Goal: Task Accomplishment & Management: Complete application form

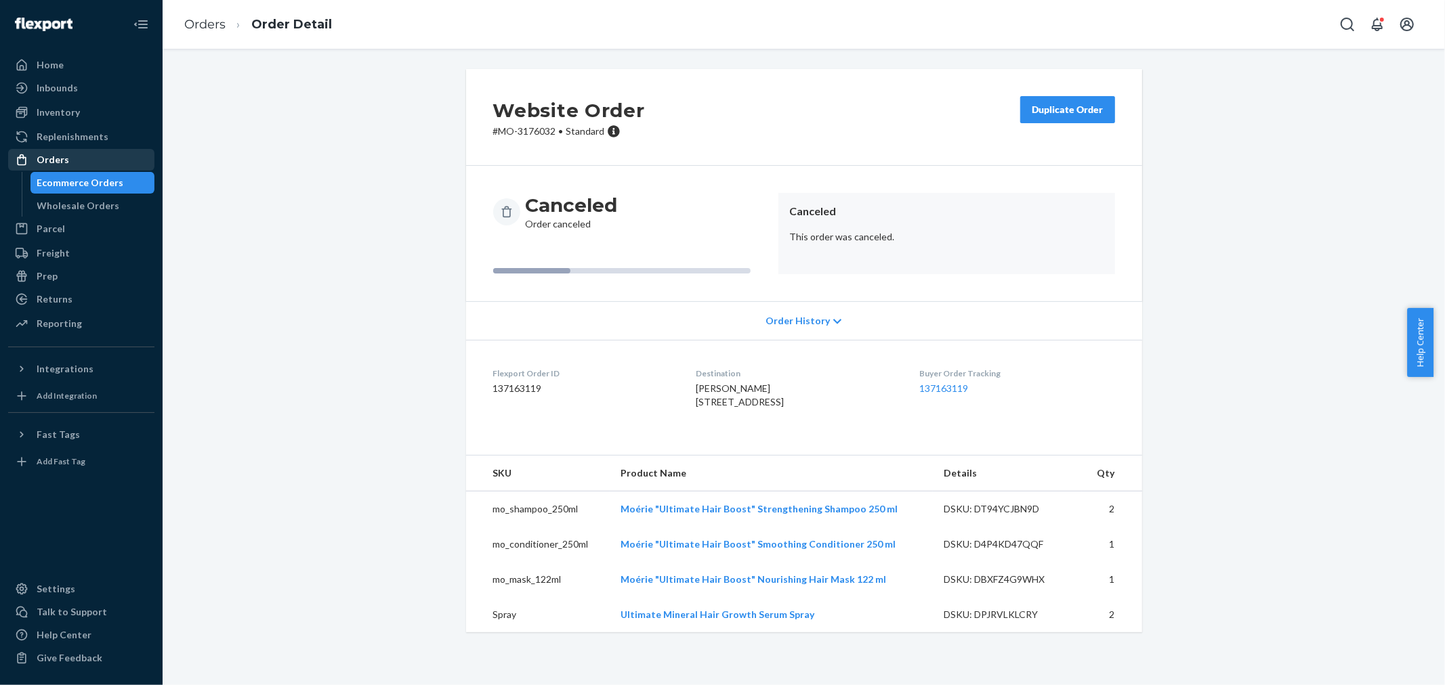
click at [79, 156] on div "Orders" at bounding box center [81, 159] width 144 height 19
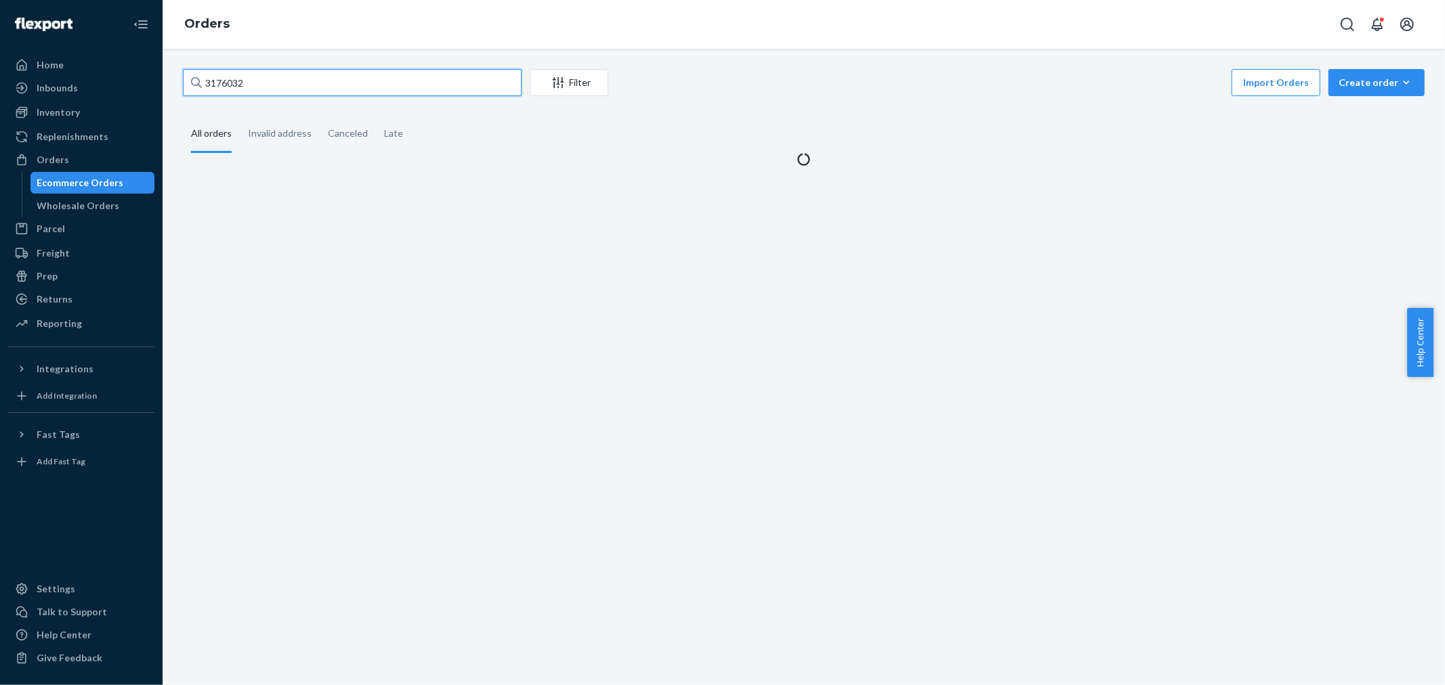
click at [369, 80] on input "3176032" at bounding box center [352, 82] width 339 height 27
paste input "32156"
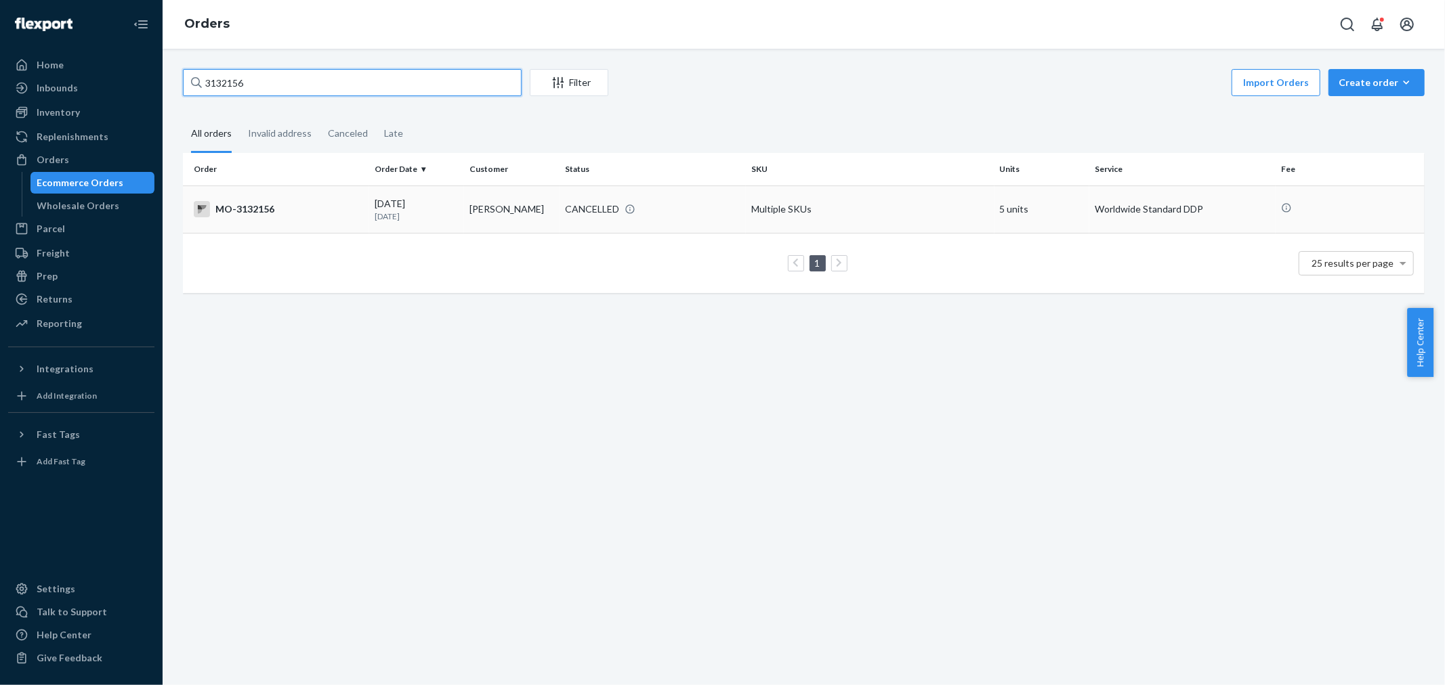
type input "3132156"
click at [590, 202] on div "CANCELLED" at bounding box center [592, 209] width 54 height 14
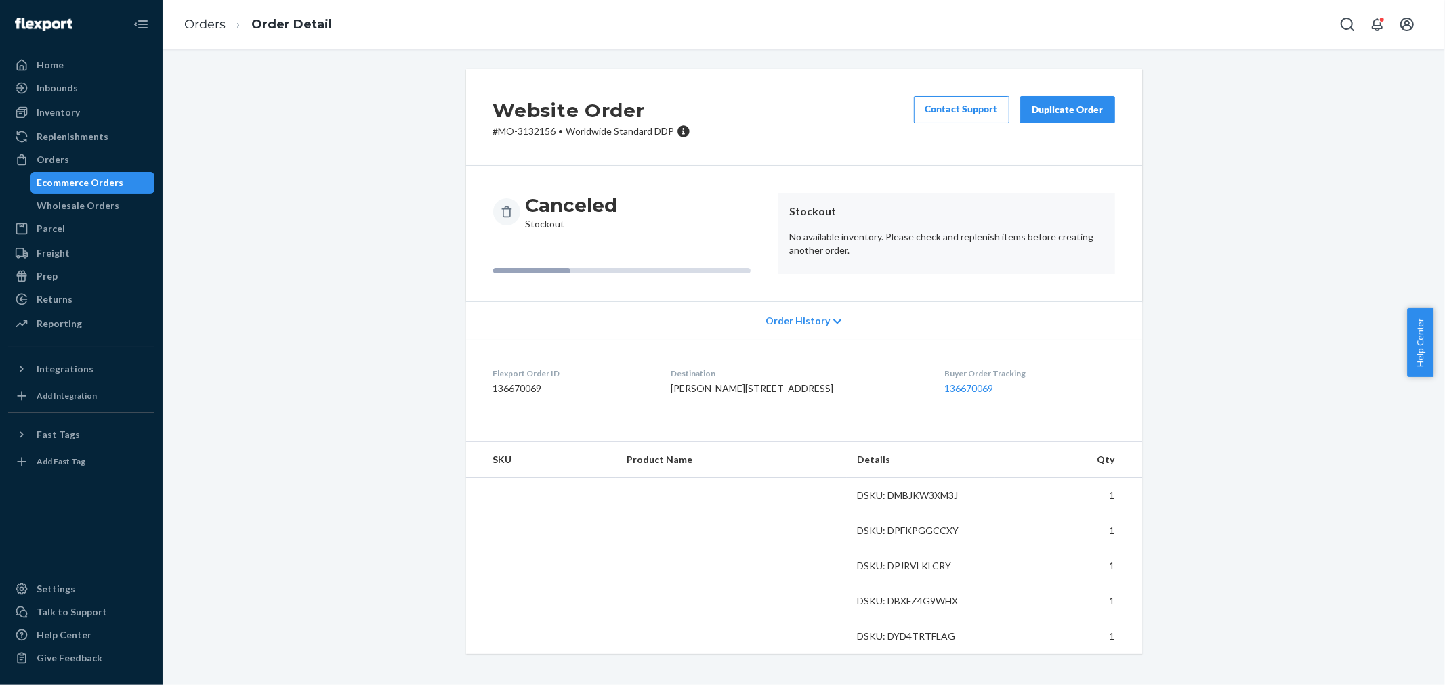
click at [706, 388] on span "[PERSON_NAME][STREET_ADDRESS]" at bounding box center [751, 389] width 163 height 12
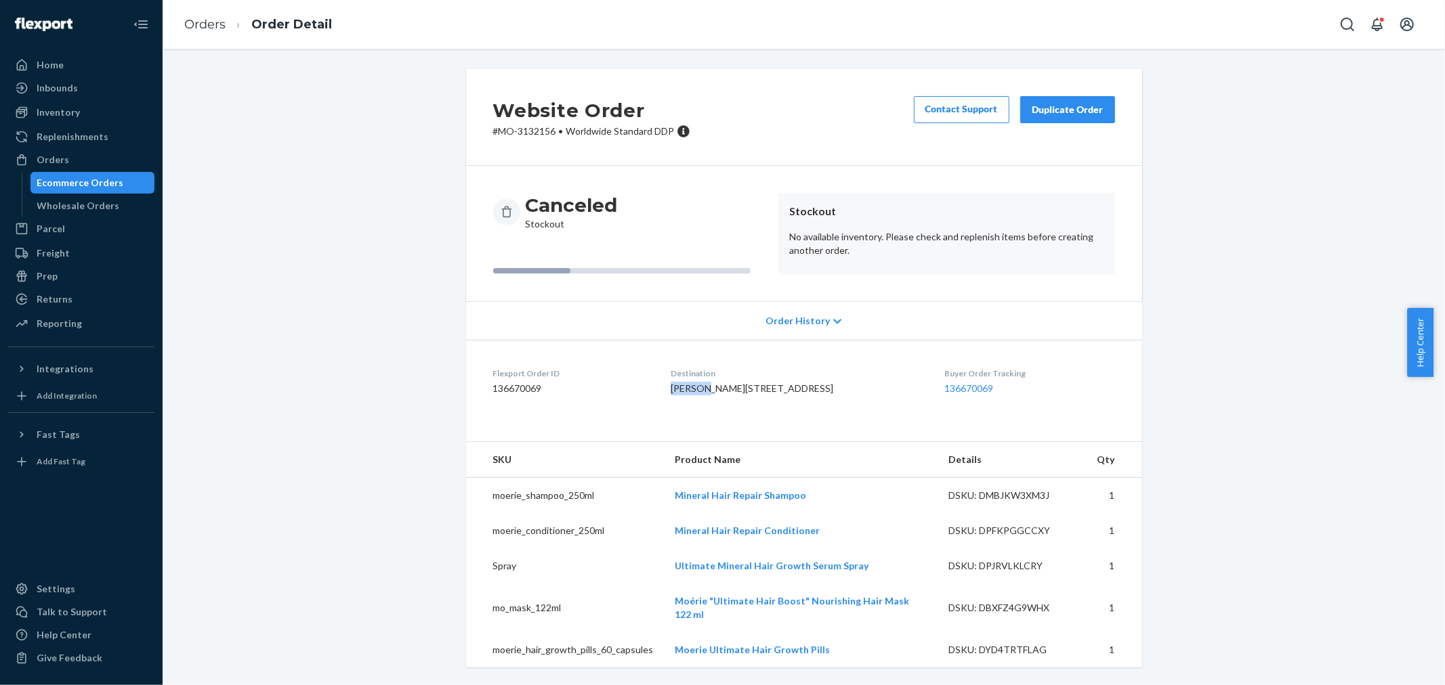
click at [706, 388] on span "[PERSON_NAME][STREET_ADDRESS]" at bounding box center [751, 389] width 163 height 12
copy span "[PERSON_NAME]"
click at [130, 159] on div "Orders" at bounding box center [81, 159] width 144 height 19
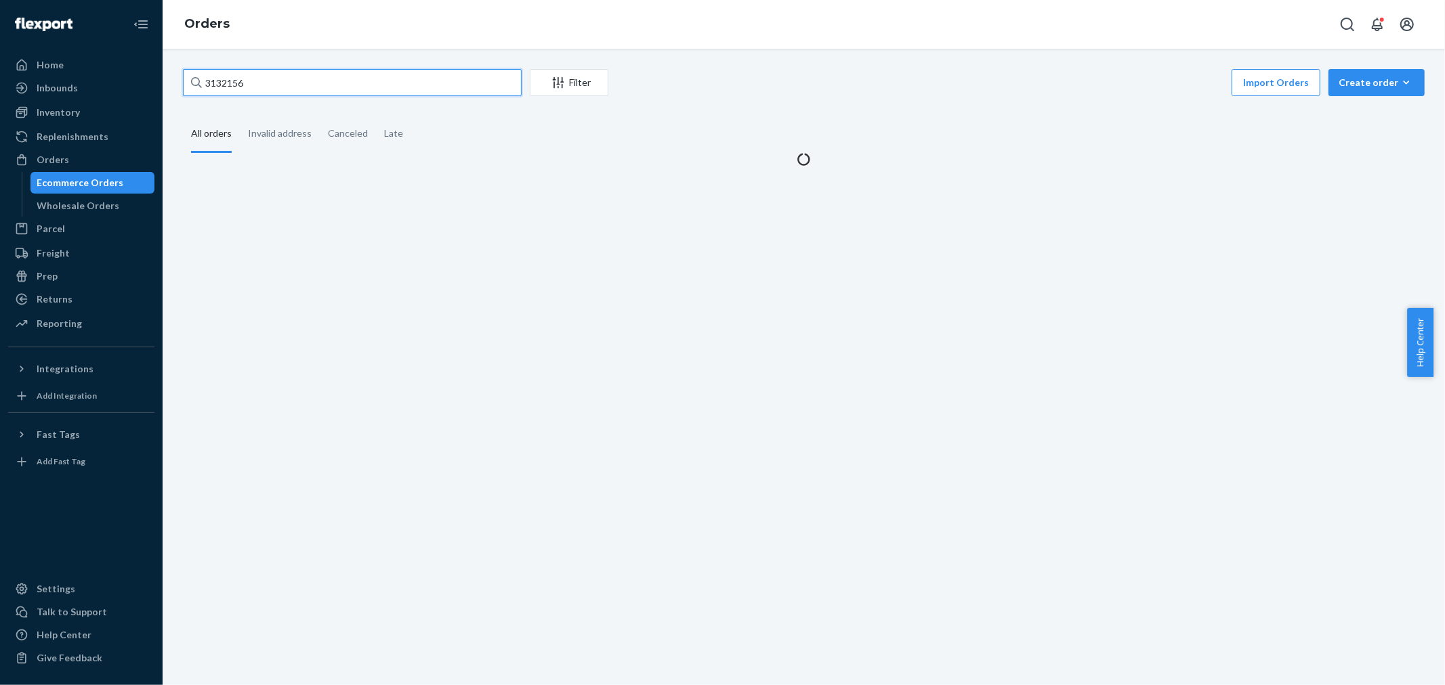
click at [298, 77] on input "3132156" at bounding box center [352, 82] width 339 height 27
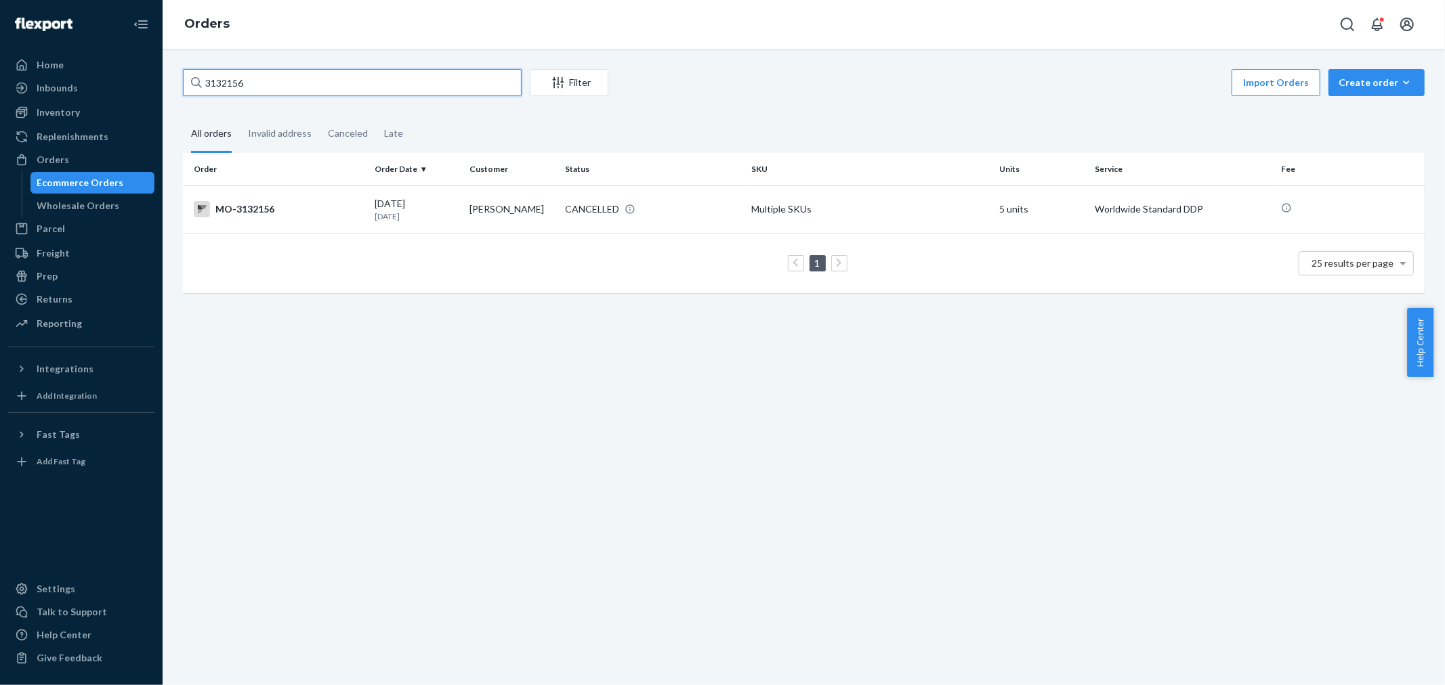
click at [298, 77] on input "3132156" at bounding box center [352, 82] width 339 height 27
paste input "[PERSON_NAME]"
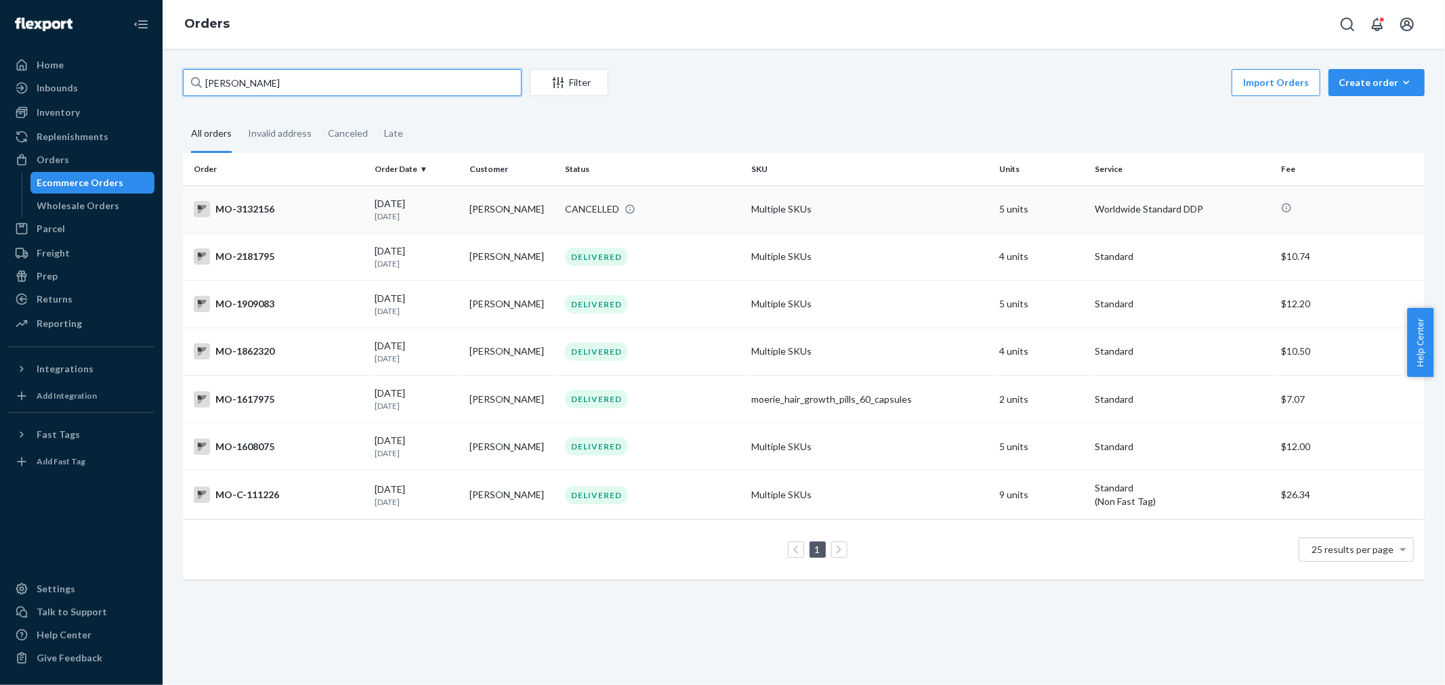
type input "[PERSON_NAME]"
click at [517, 207] on td "[PERSON_NAME]" at bounding box center [511, 209] width 95 height 47
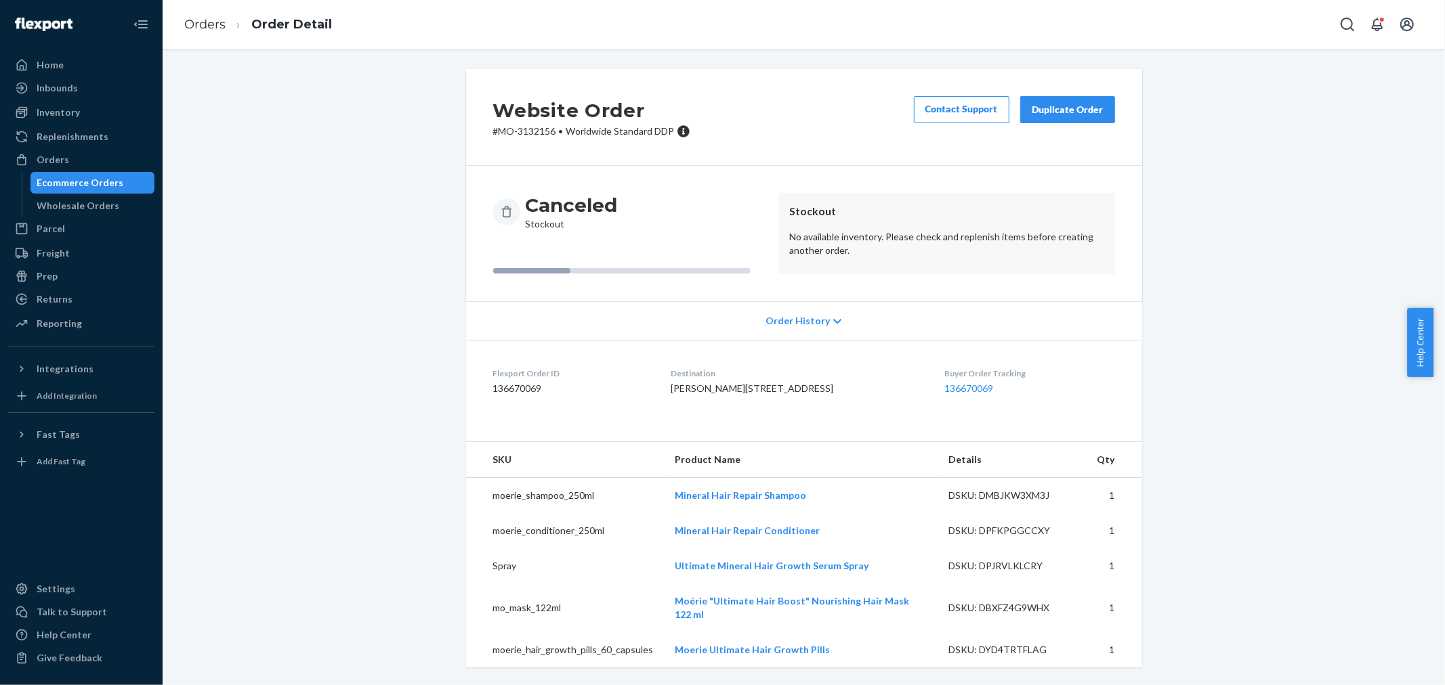
click at [522, 132] on p "# MO-3132156 • Worldwide Standard DDP" at bounding box center [591, 132] width 197 height 14
copy p "3132156"
click at [526, 125] on p "# MO-3132156 • Worldwide Standard DDP" at bounding box center [591, 132] width 197 height 14
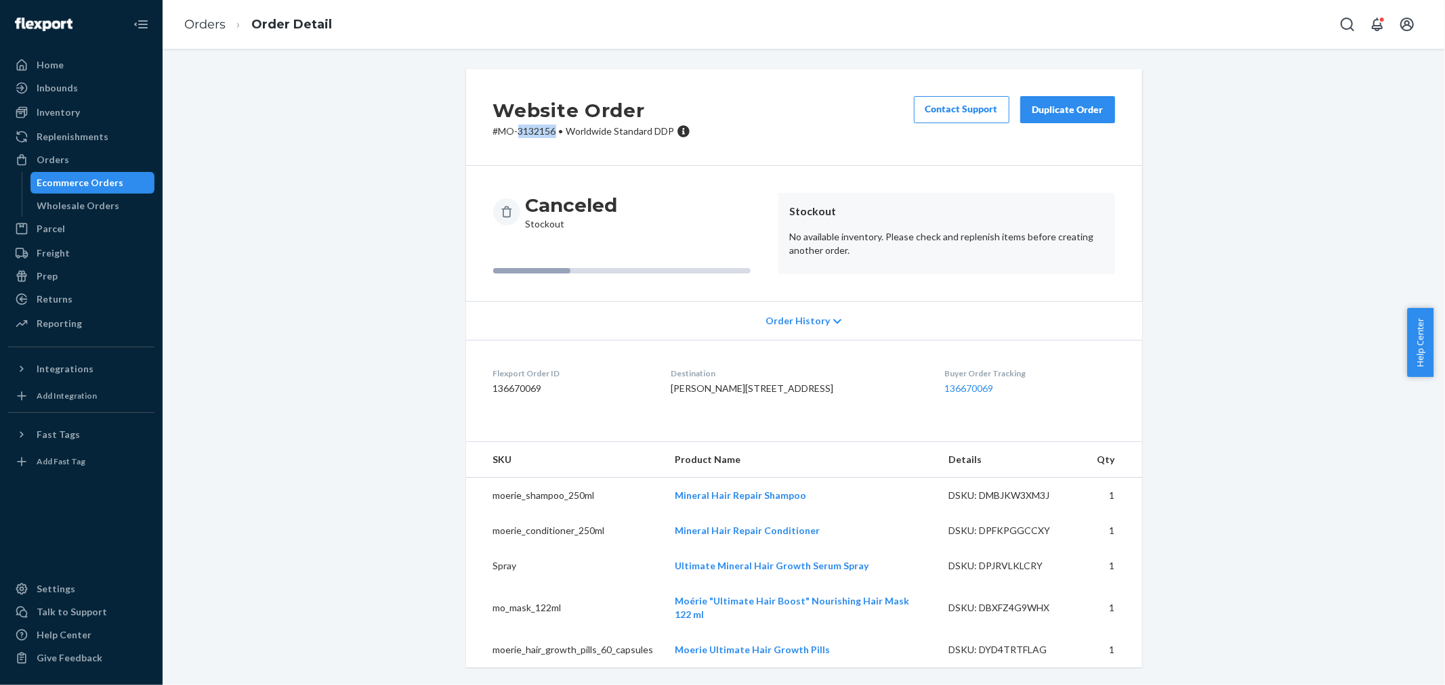
click at [526, 125] on p "# MO-3132156 • Worldwide Standard DDP" at bounding box center [591, 132] width 197 height 14
click at [87, 160] on div "Orders" at bounding box center [81, 159] width 144 height 19
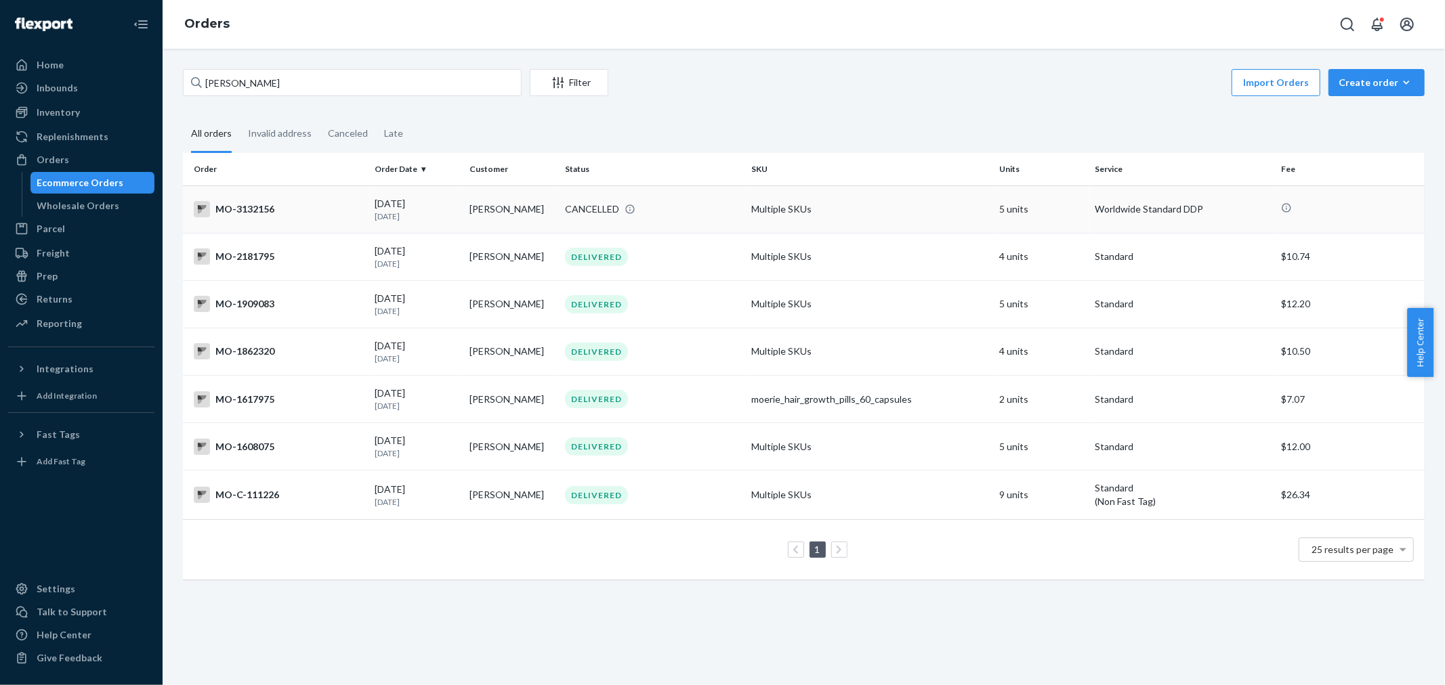
click at [253, 209] on div "MO-3132156" at bounding box center [279, 209] width 170 height 16
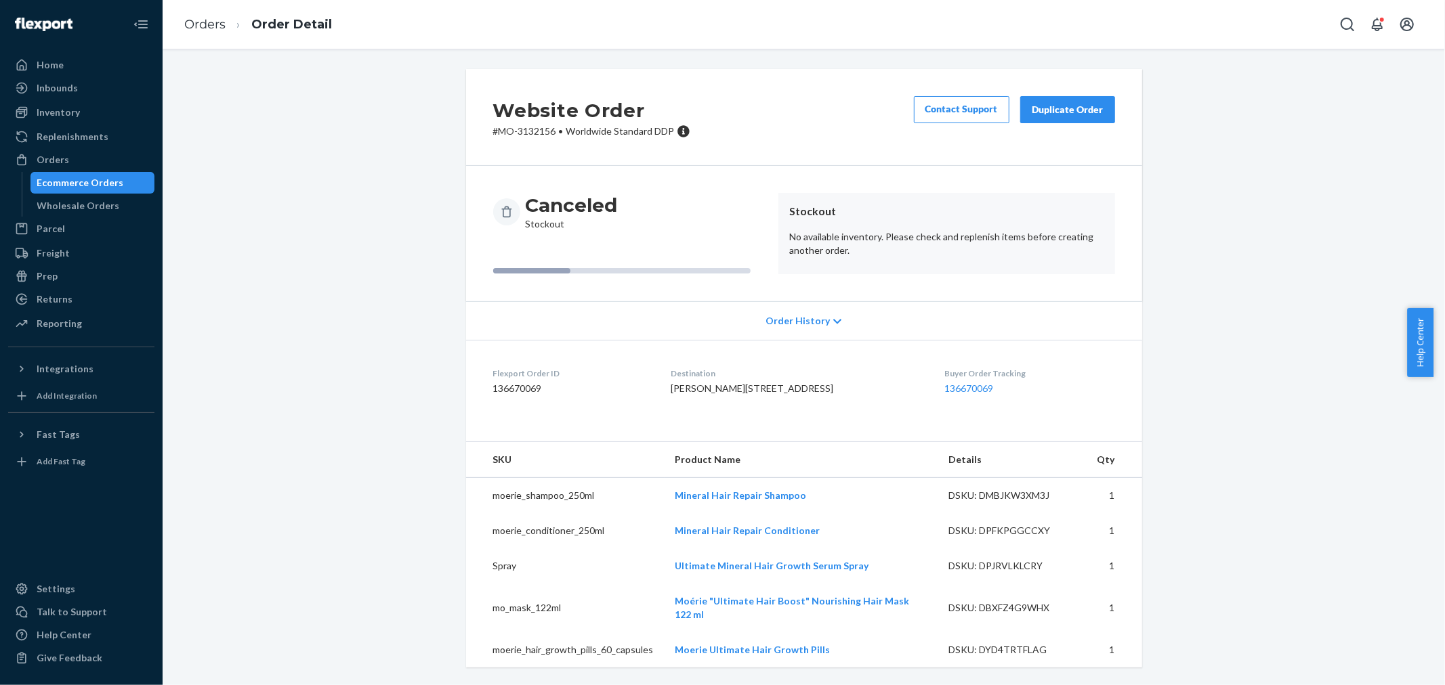
click at [533, 129] on p "# MO-3132156 • Worldwide Standard DDP" at bounding box center [591, 132] width 197 height 14
copy p "3132156"
click at [219, 22] on link "Orders" at bounding box center [204, 24] width 41 height 15
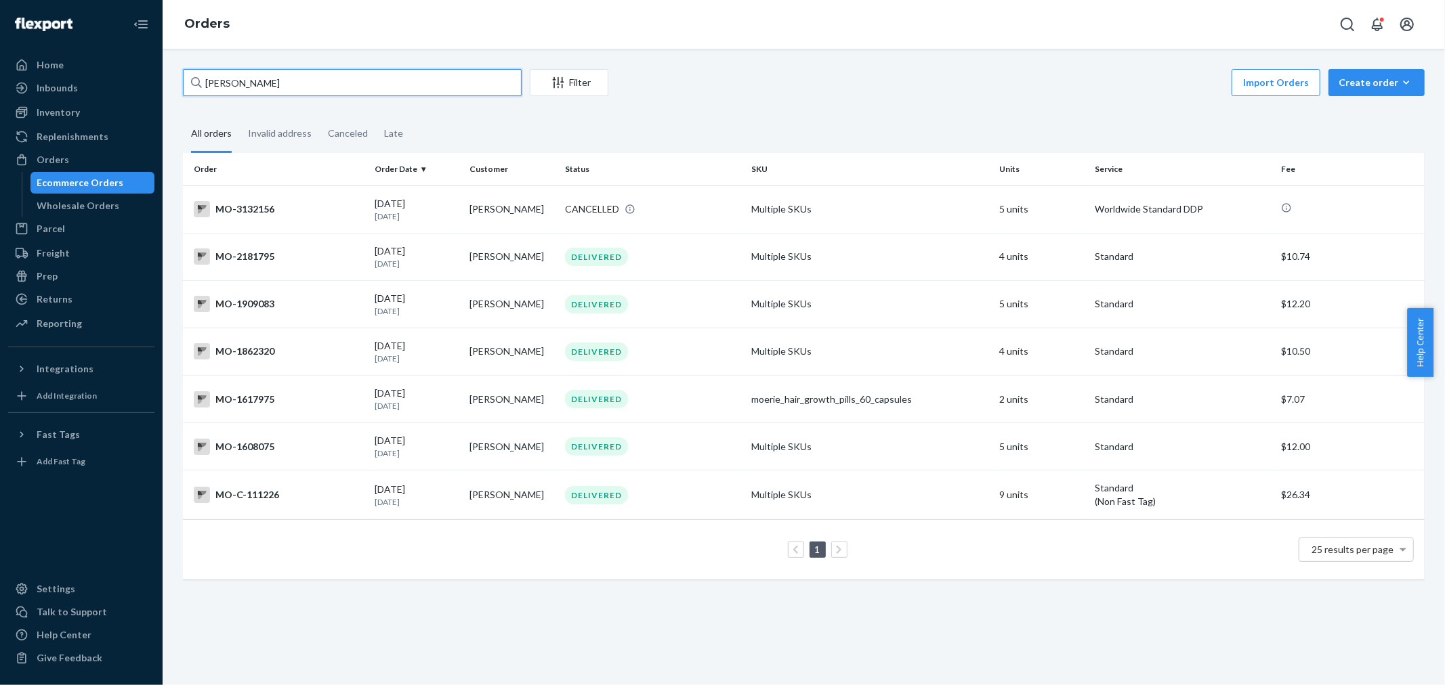
click at [377, 81] on input "[PERSON_NAME]" at bounding box center [352, 82] width 339 height 27
paste input "3132156"
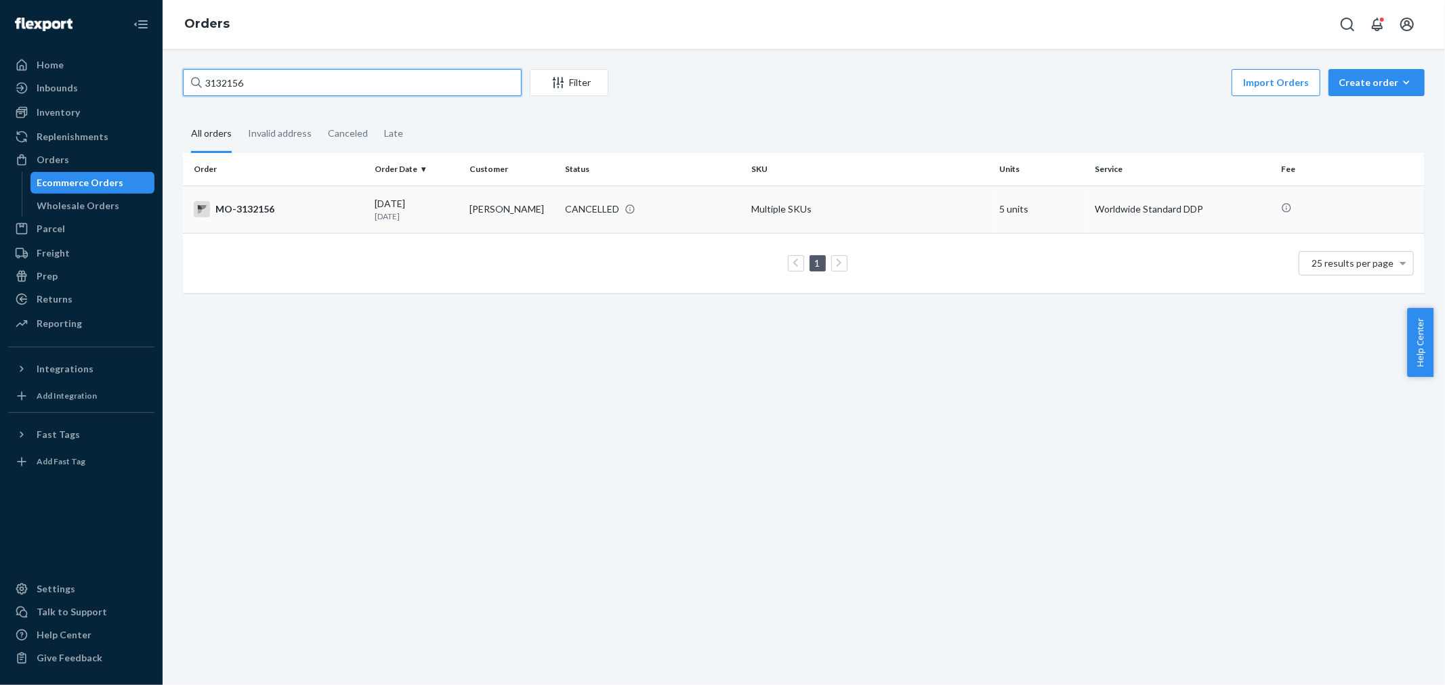
type input "3132156"
click at [318, 213] on div "MO-3132156" at bounding box center [279, 209] width 170 height 16
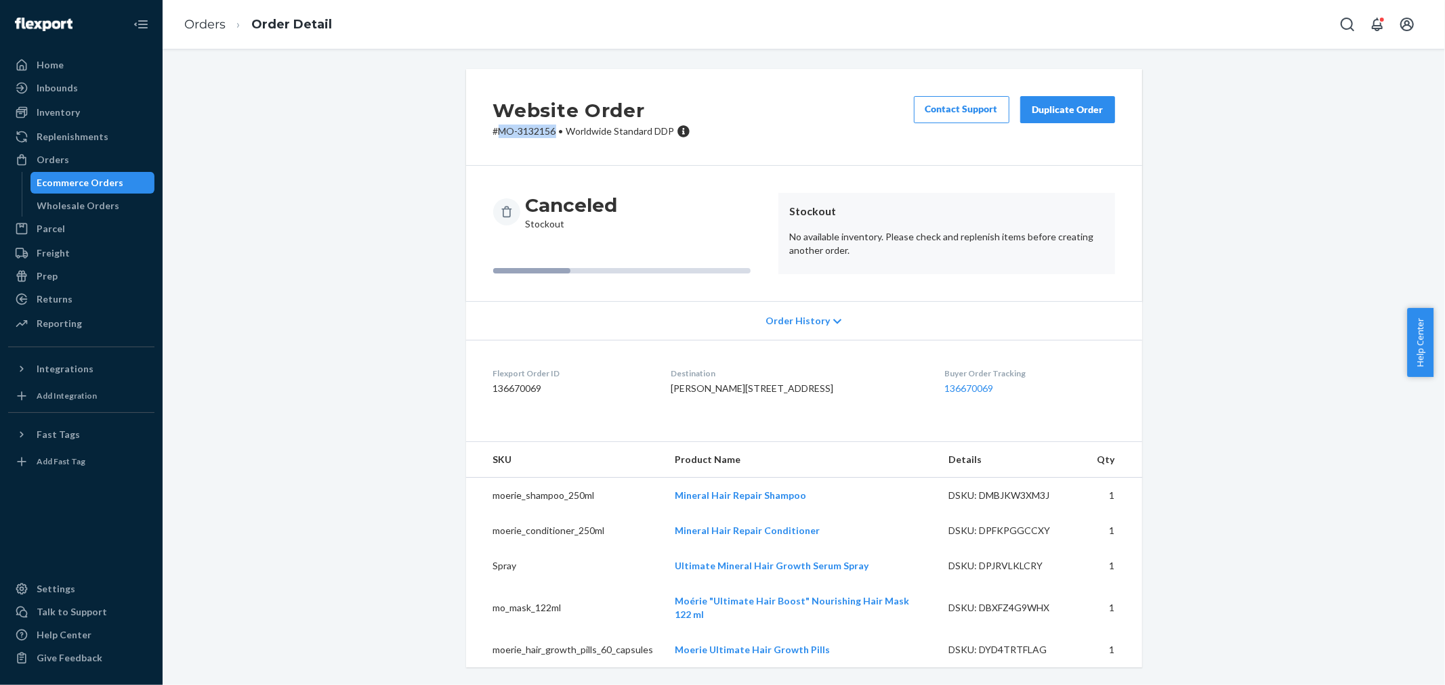
drag, startPoint x: 494, startPoint y: 130, endPoint x: 549, endPoint y: 132, distance: 54.9
click at [549, 132] on p "# MO-3132156 • Worldwide Standard DDP" at bounding box center [591, 132] width 197 height 14
copy p "MO-3132156"
click at [1077, 116] on div "Duplicate Order" at bounding box center [1067, 110] width 72 height 14
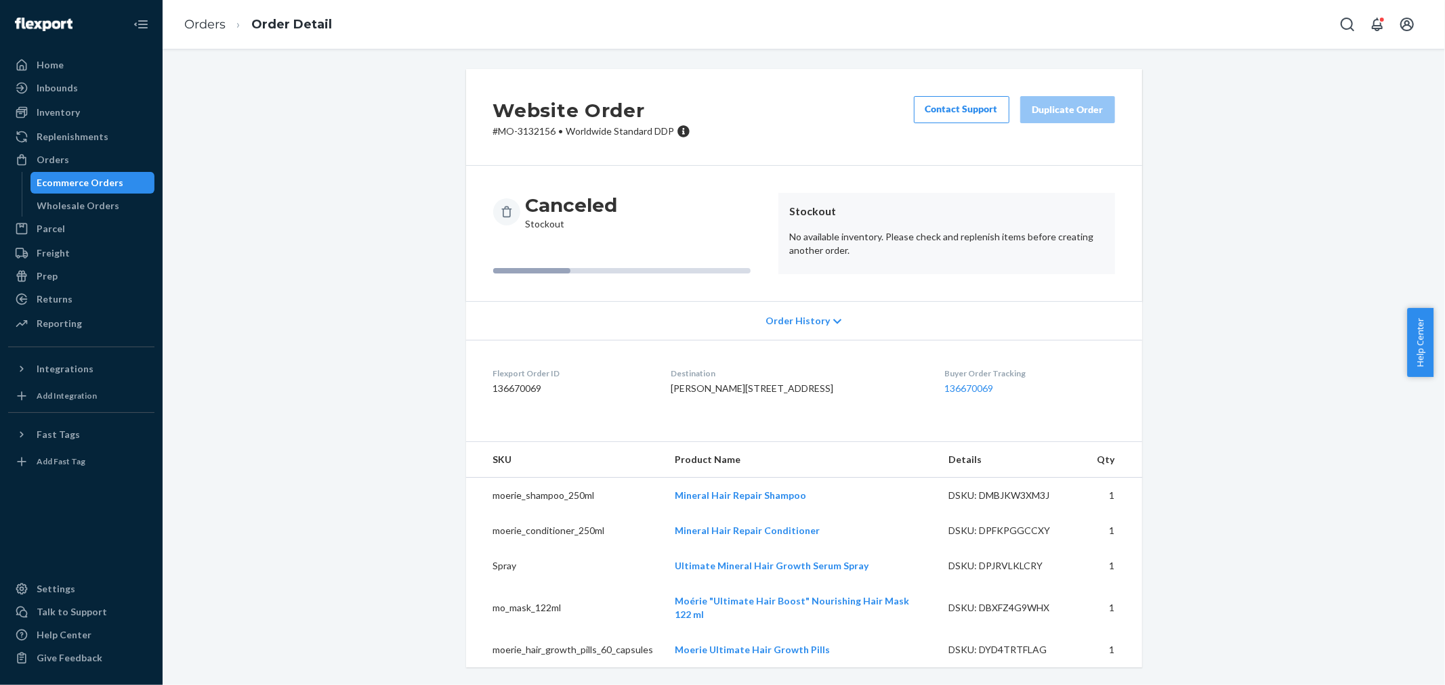
click at [1085, 265] on div "Canceled Stockout Stockout No available inventory. Please check and replenish i…" at bounding box center [804, 233] width 676 height 135
click at [752, 384] on span "[PERSON_NAME][STREET_ADDRESS]" at bounding box center [751, 389] width 163 height 12
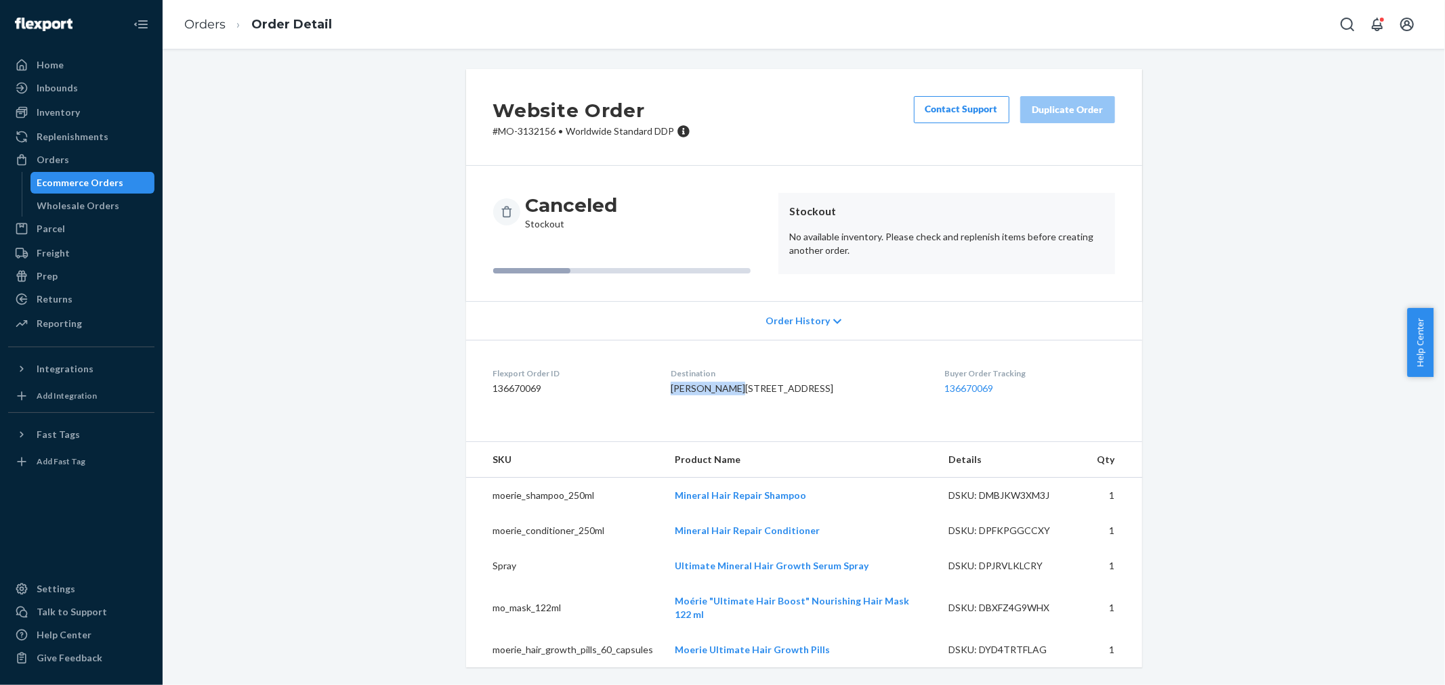
copy span "[PERSON_NAME]"
click at [106, 179] on div "Ecommerce Orders" at bounding box center [80, 183] width 87 height 14
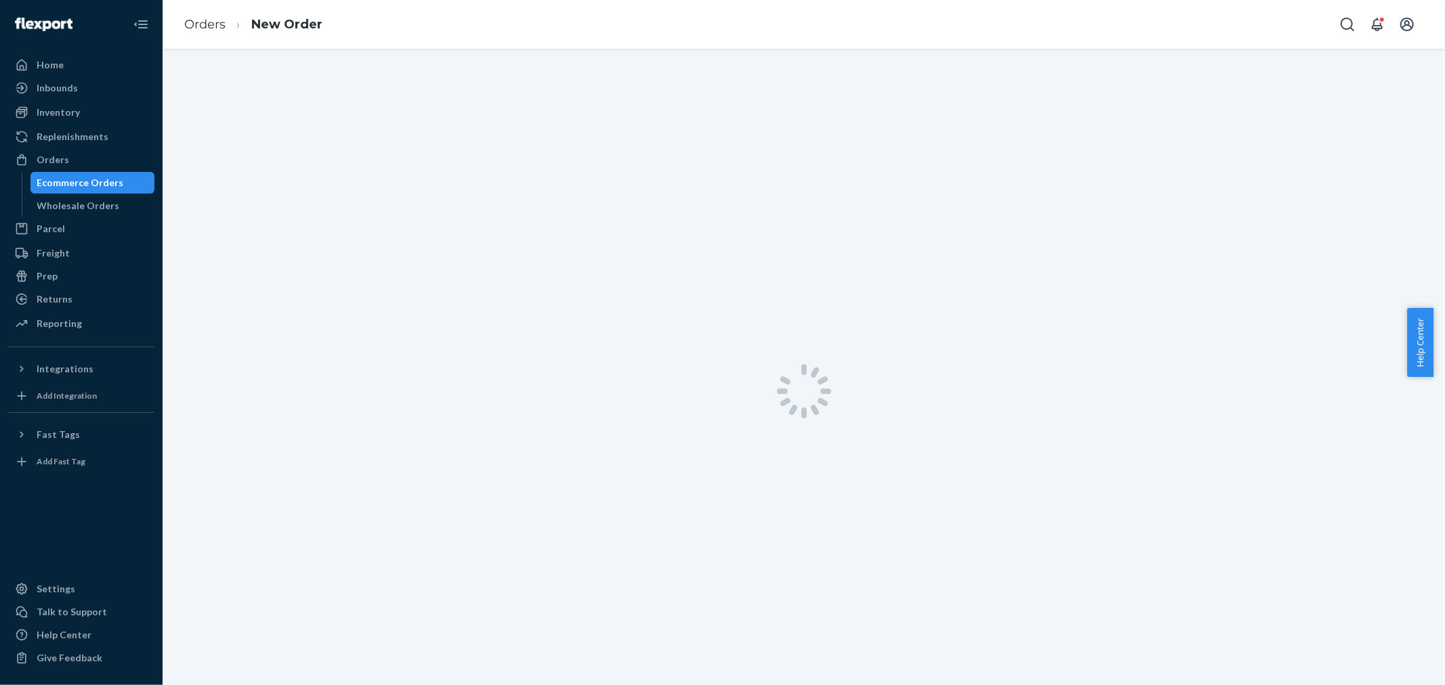
click at [219, 74] on div at bounding box center [804, 391] width 1282 height 685
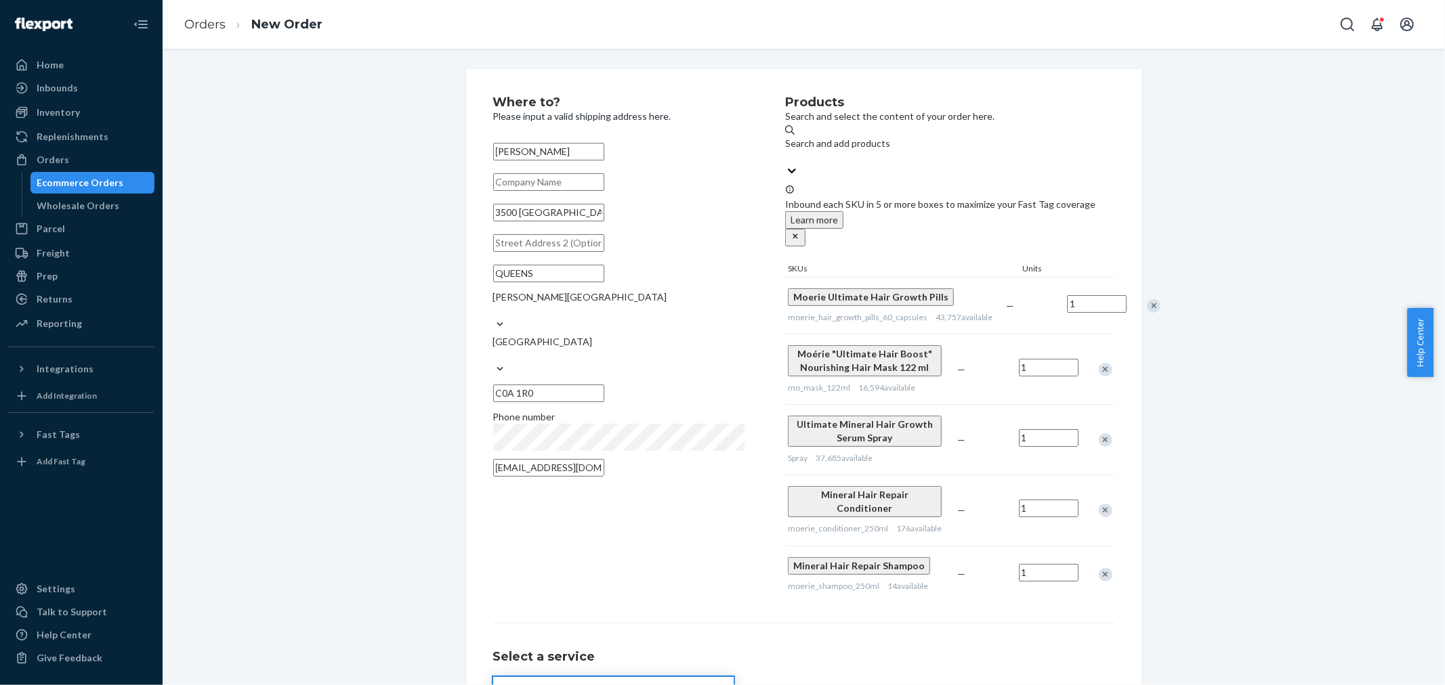
click at [343, 334] on div "Where to? Please input a valid shipping address here. [PERSON_NAME][STREET_ADDR…" at bounding box center [804, 441] width 1262 height 744
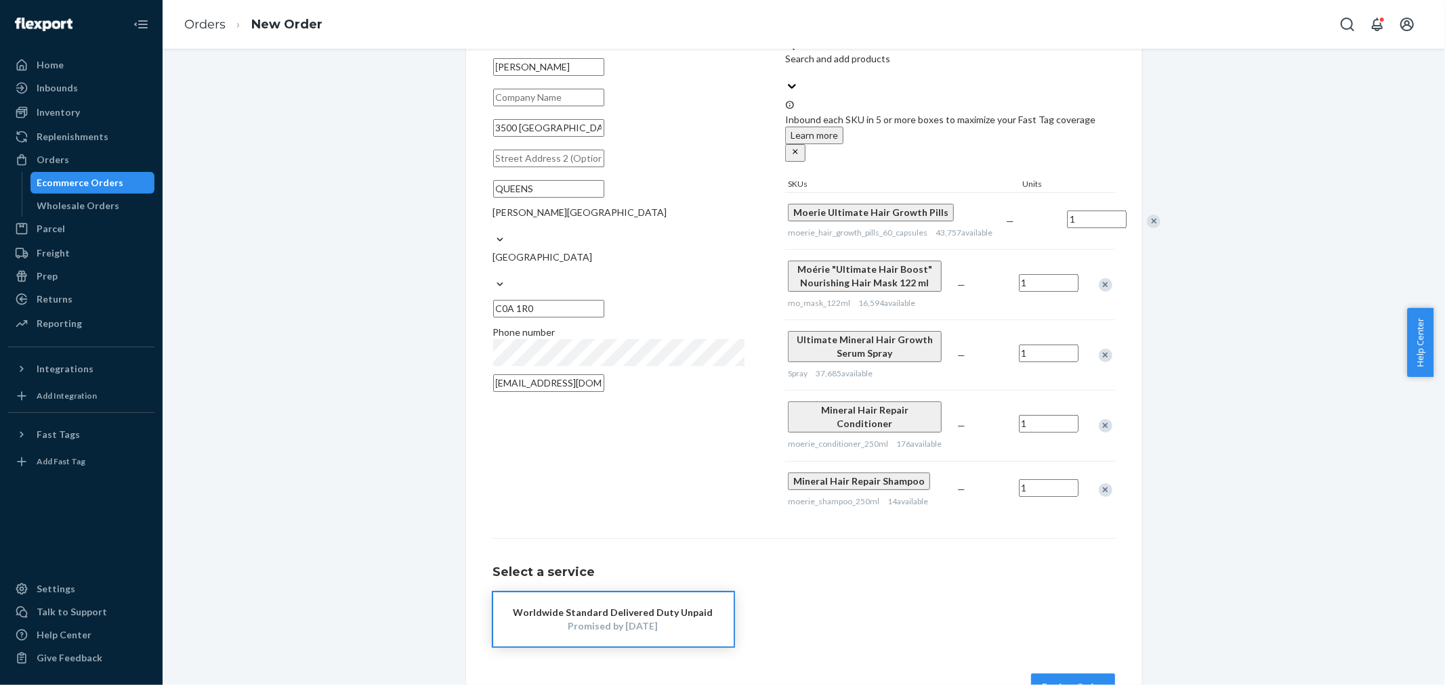
click at [1062, 674] on button "Review Order" at bounding box center [1073, 687] width 84 height 27
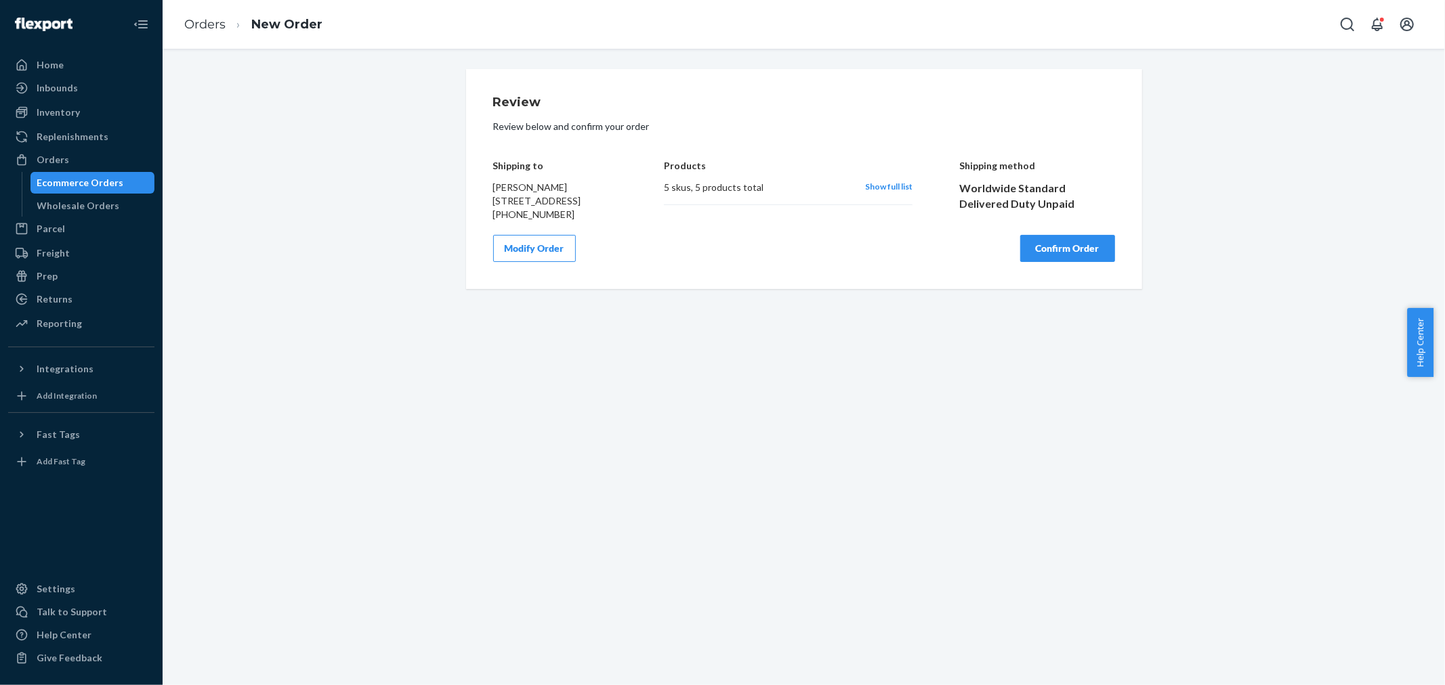
scroll to position [0, 0]
click at [1052, 262] on button "Confirm Order" at bounding box center [1067, 248] width 95 height 27
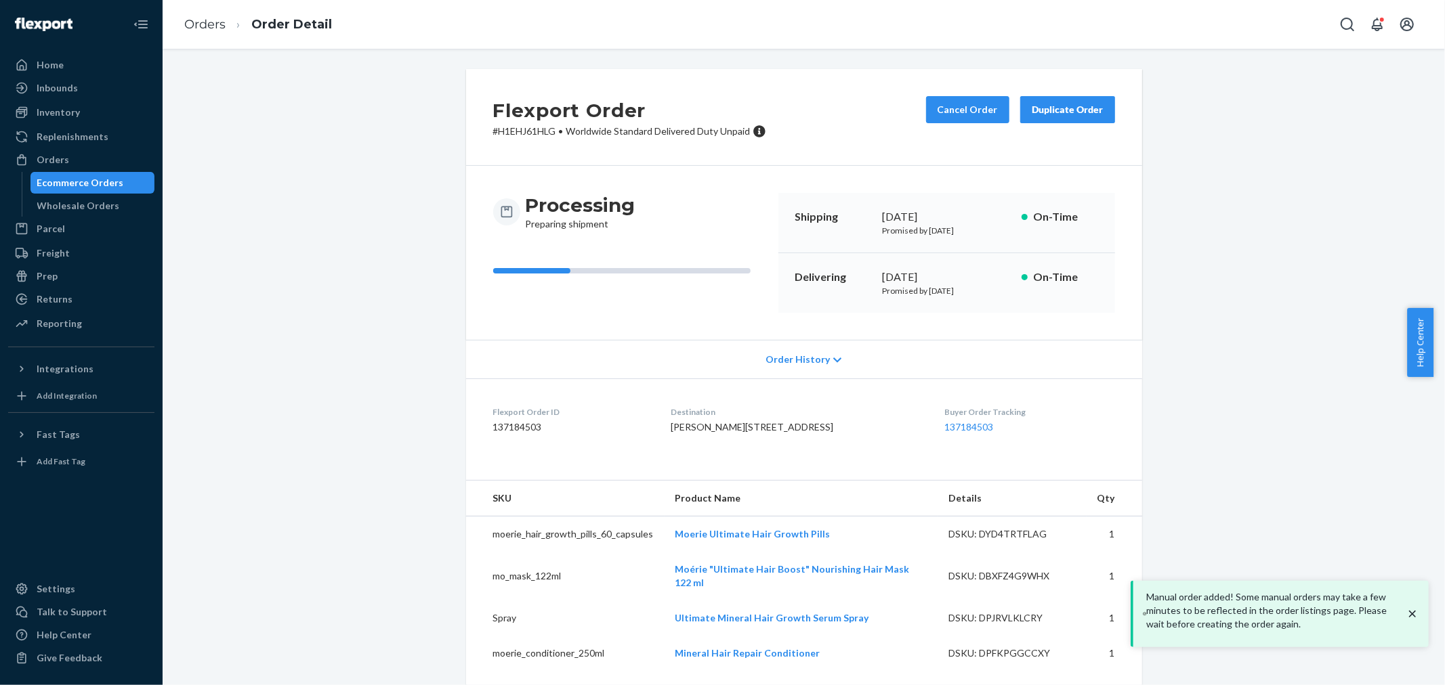
click at [522, 133] on p "# H1EHJ61HLG • Worldwide Standard Delivered Duty Unpaid" at bounding box center [629, 132] width 273 height 14
copy div "# H1EHJ61HLG • Worldwide Standard Delivered Duty Unpaid Cancel Order Duplicate …"
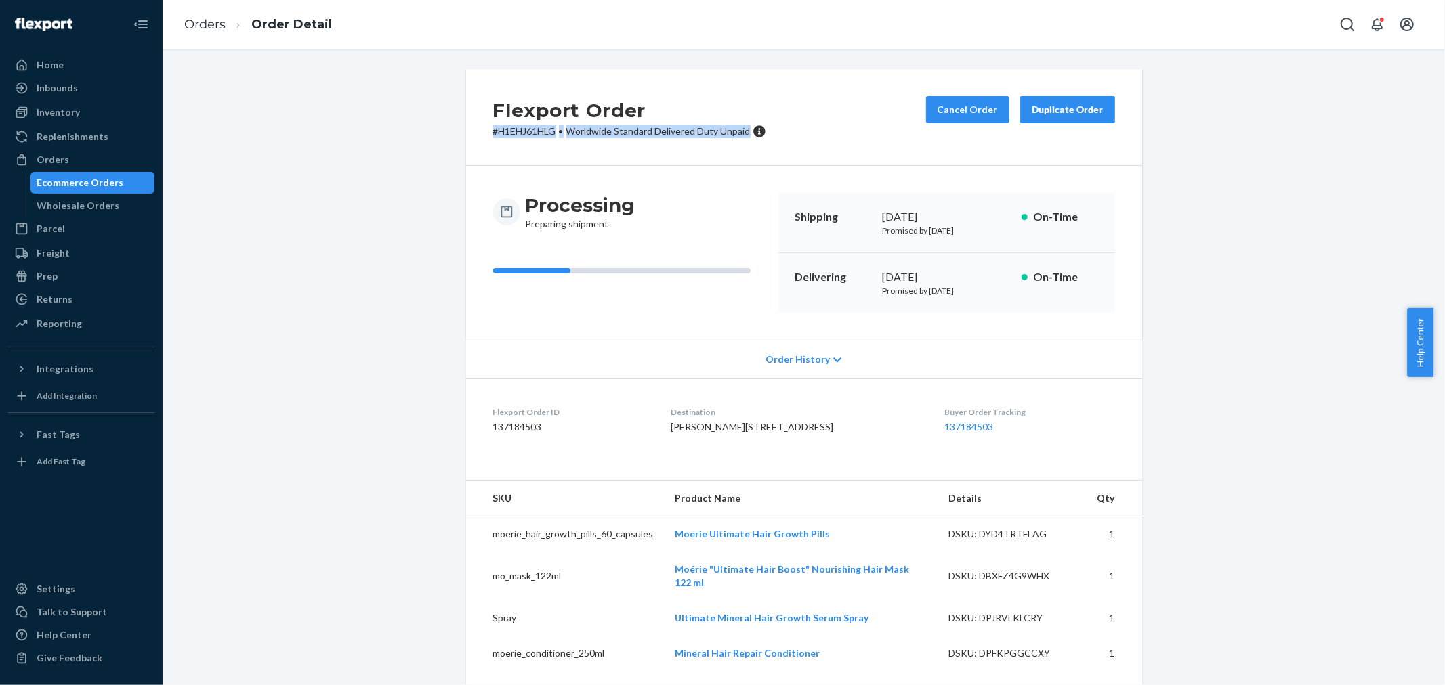
click at [519, 160] on div "Flexport Order # H1EHJ61HLG • Worldwide Standard Delivered Duty Unpaid Cancel O…" at bounding box center [804, 117] width 676 height 97
drag, startPoint x: 552, startPoint y: 131, endPoint x: 484, endPoint y: 131, distance: 67.7
click at [484, 131] on div "Flexport Order # H1EHJ61HLG • Worldwide Standard Delivered Duty Unpaid Cancel O…" at bounding box center [804, 117] width 676 height 97
copy p "# H1EHJ61HLG"
